Goal: Task Accomplishment & Management: Complete application form

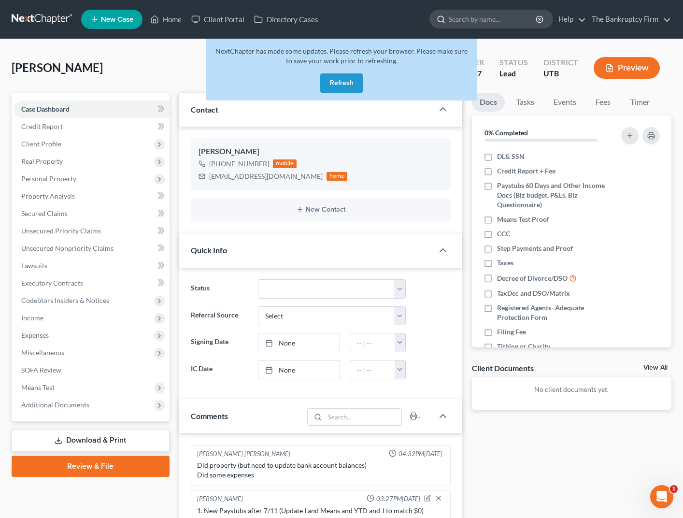
click at [483, 19] on input "search" at bounding box center [493, 19] width 88 height 18
type input "[PERSON_NAME]"
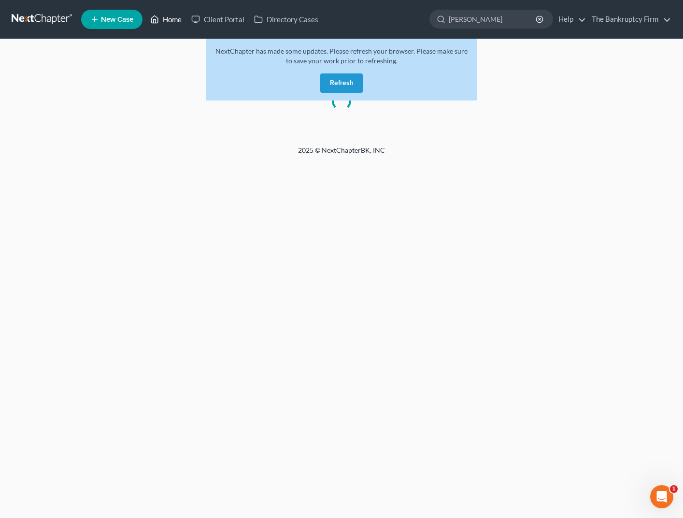
click at [168, 21] on link "Home" at bounding box center [165, 19] width 41 height 17
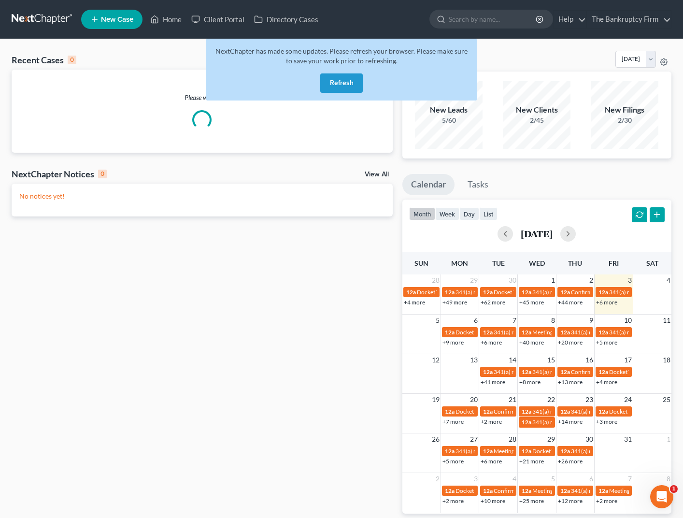
click at [337, 77] on button "Refresh" at bounding box center [341, 82] width 43 height 19
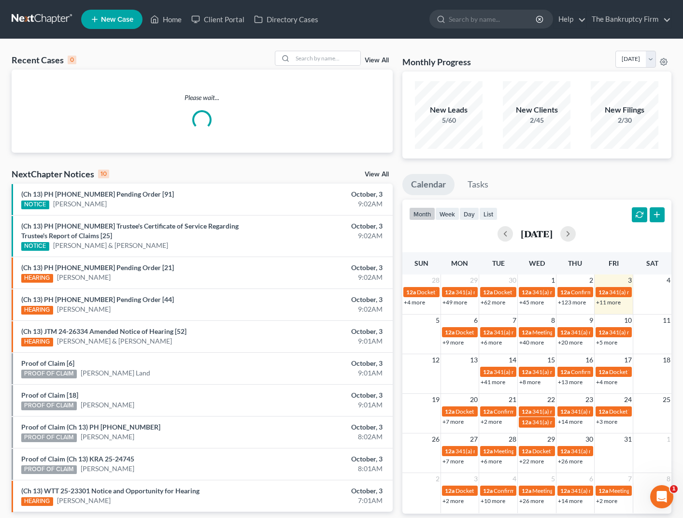
click at [374, 59] on link "View All" at bounding box center [377, 60] width 24 height 7
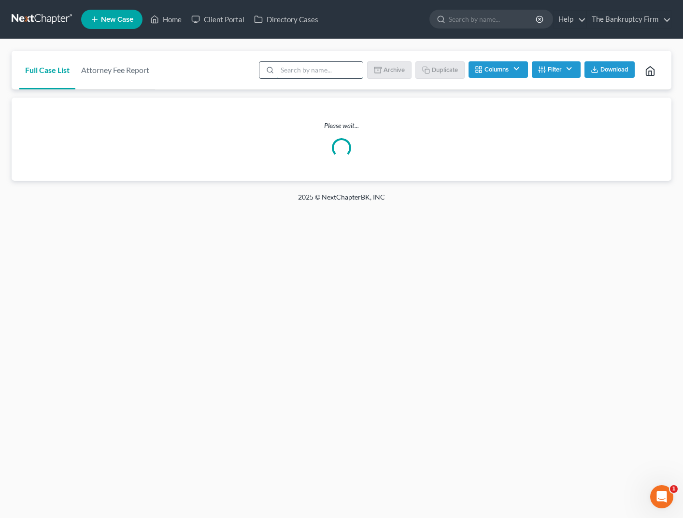
click at [314, 69] on input "search" at bounding box center [320, 70] width 86 height 16
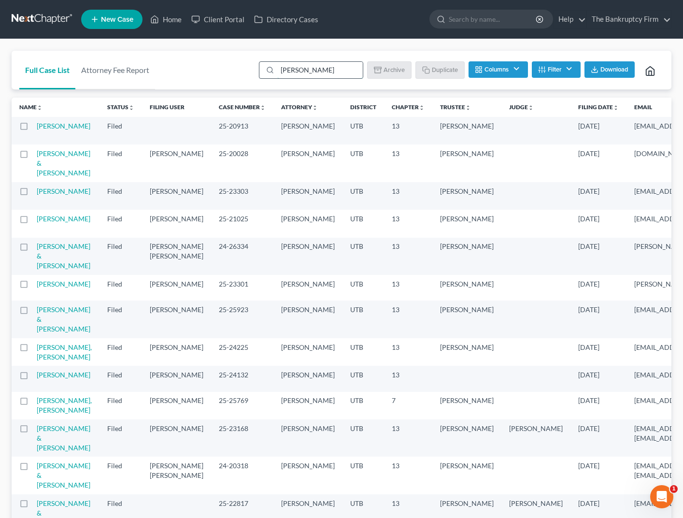
click at [321, 69] on input "[PERSON_NAME]" at bounding box center [320, 70] width 86 height 16
click at [325, 69] on input "[PERSON_NAME]" at bounding box center [320, 70] width 86 height 16
type input "Escareno"
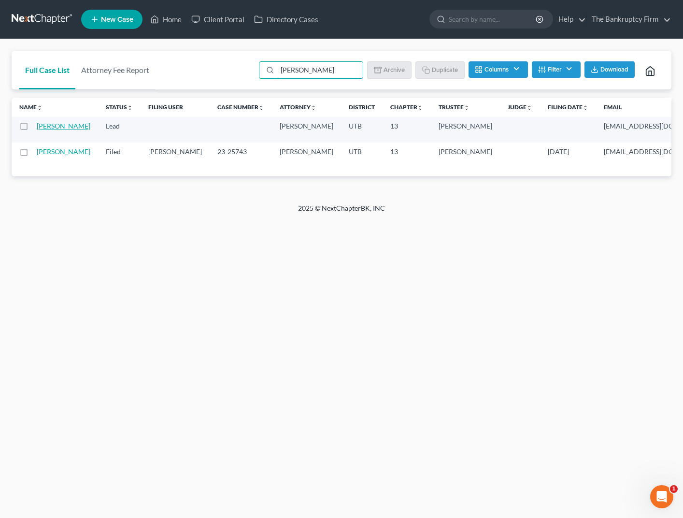
click at [48, 126] on link "[PERSON_NAME]" at bounding box center [64, 126] width 54 height 8
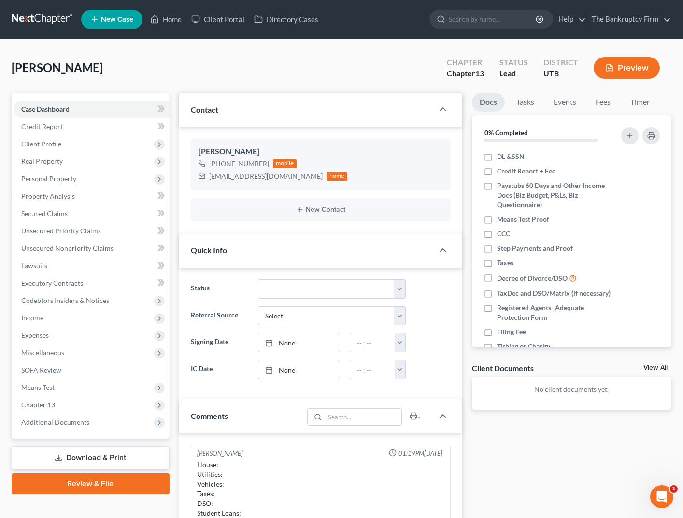
scroll to position [9, 0]
click at [48, 161] on span "Real Property" at bounding box center [42, 161] width 42 height 8
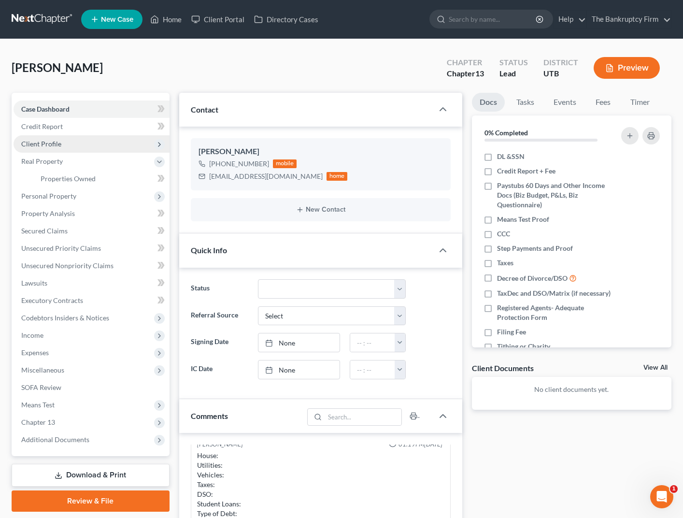
click at [49, 146] on span "Client Profile" at bounding box center [41, 144] width 40 height 8
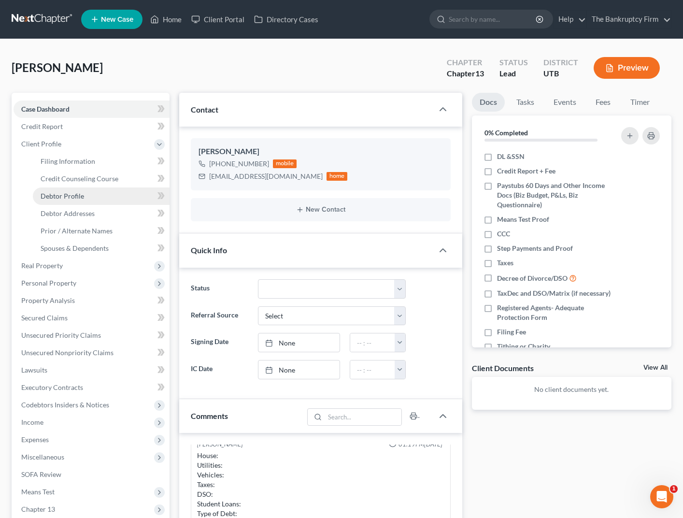
click at [80, 197] on span "Debtor Profile" at bounding box center [62, 196] width 43 height 8
select select "0"
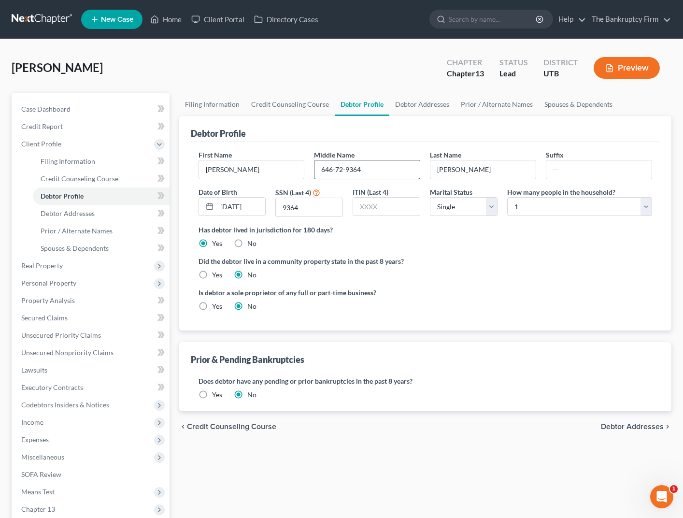
click at [388, 172] on input "646-72-9364" at bounding box center [367, 169] width 105 height 18
type input "Antonio"
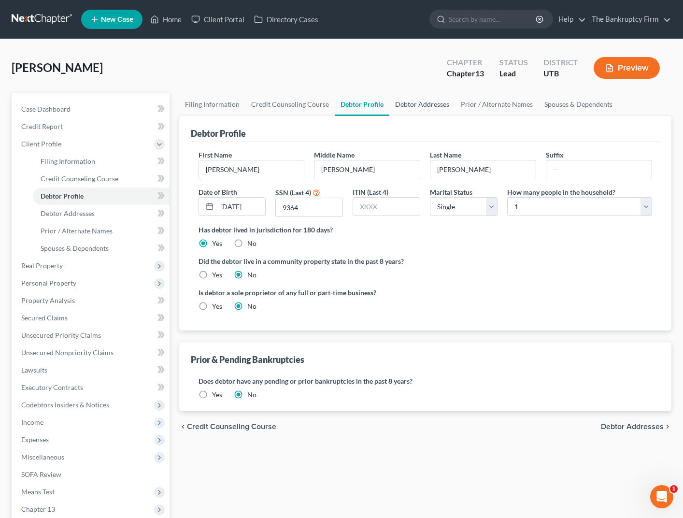
click at [415, 105] on link "Debtor Addresses" at bounding box center [422, 104] width 66 height 23
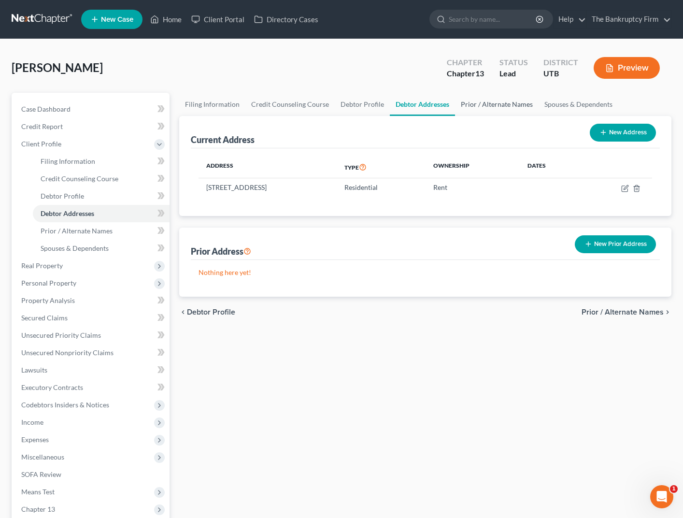
click at [483, 105] on link "Prior / Alternate Names" at bounding box center [497, 104] width 84 height 23
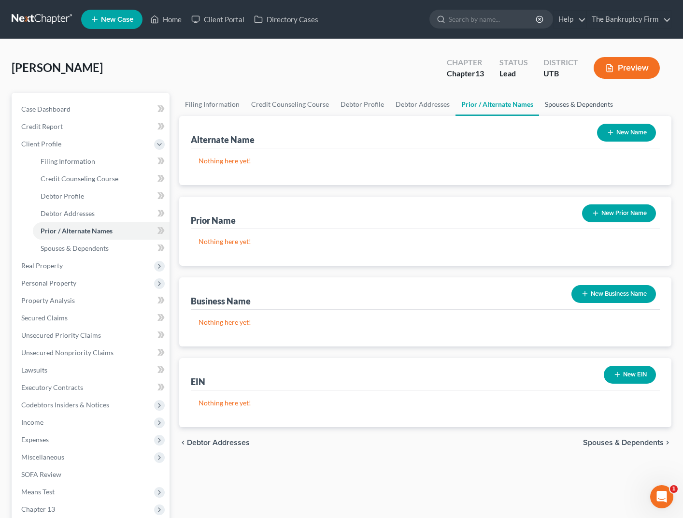
click at [575, 106] on link "Spouses & Dependents" at bounding box center [579, 104] width 80 height 23
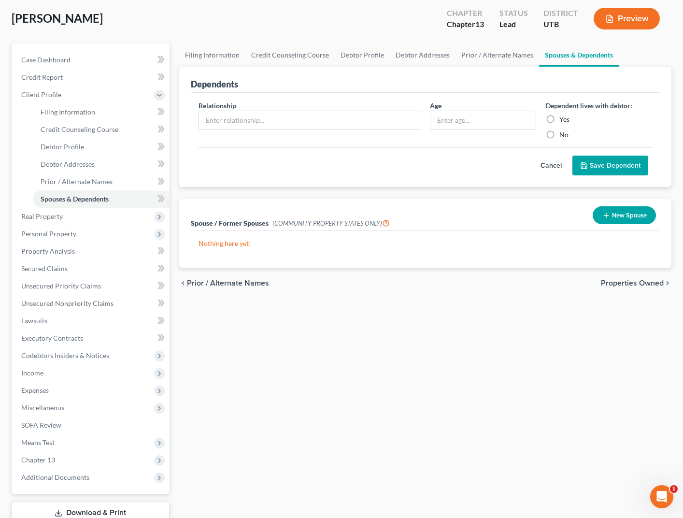
scroll to position [50, 0]
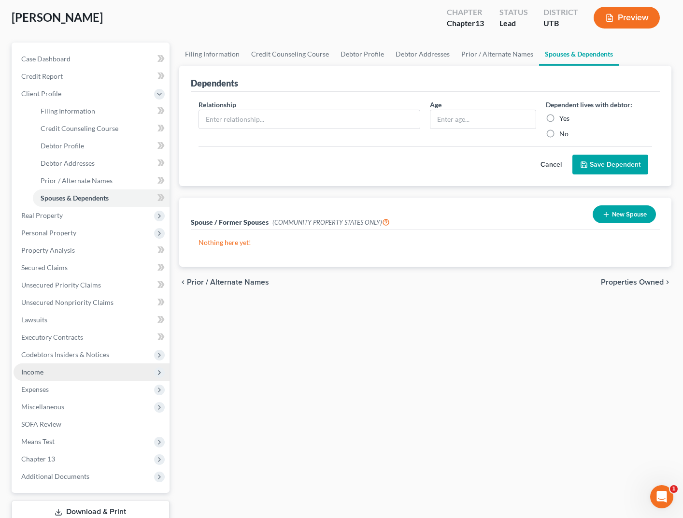
click at [43, 372] on span "Income" at bounding box center [92, 371] width 156 height 17
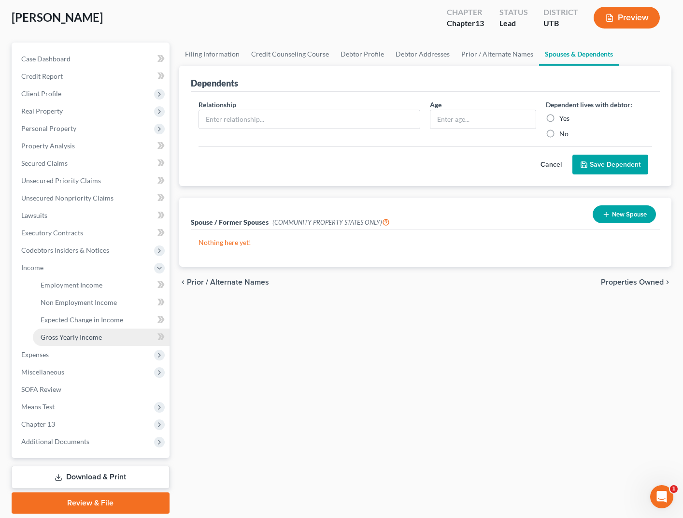
click at [94, 339] on span "Gross Yearly Income" at bounding box center [71, 337] width 61 height 8
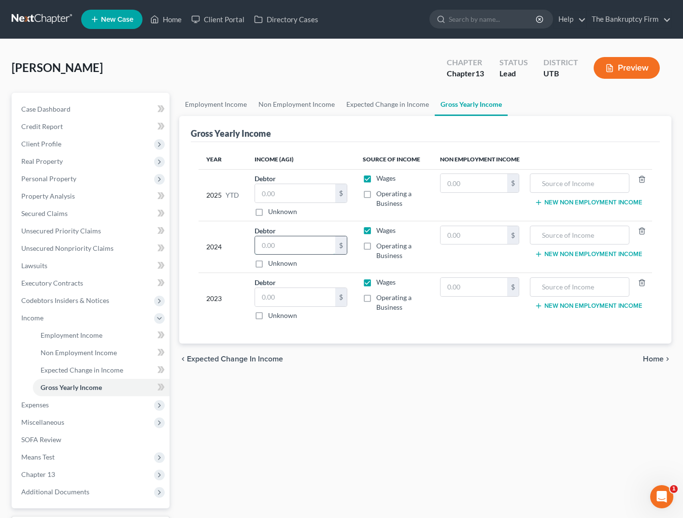
click at [286, 248] on input "text" at bounding box center [295, 245] width 81 height 18
